Goal: Transaction & Acquisition: Purchase product/service

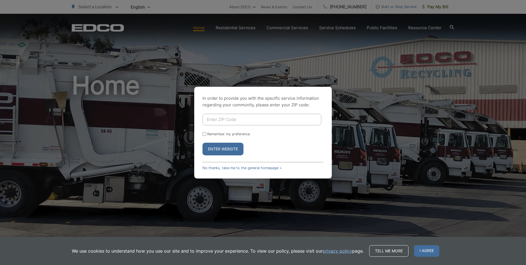
drag, startPoint x: 0, startPoint y: 0, endPoint x: 250, endPoint y: 119, distance: 276.4
click at [250, 119] on input "Enter ZIP Code" at bounding box center [262, 120] width 119 height 12
type input "92021"
click at [221, 146] on button "Enter Website" at bounding box center [223, 149] width 41 height 13
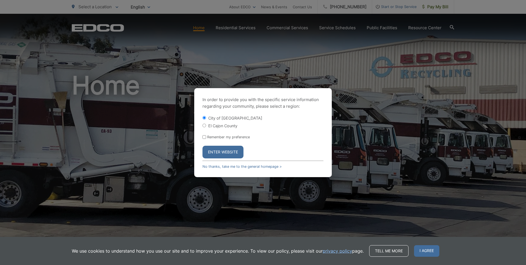
click at [233, 152] on button "Enter Website" at bounding box center [223, 152] width 41 height 13
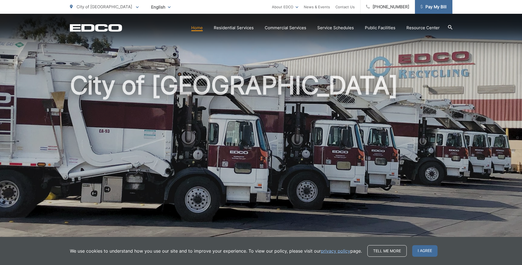
click at [434, 4] on span "Pay My Bill" at bounding box center [434, 7] width 26 height 7
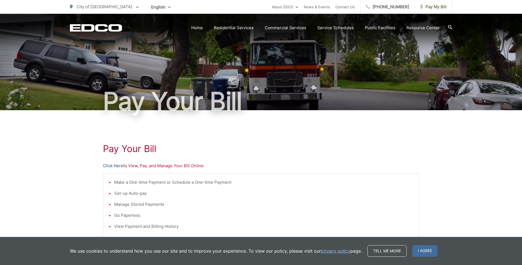
click at [118, 164] on link "Click Here" at bounding box center [113, 165] width 20 height 7
